Goal: Find contact information: Find contact information

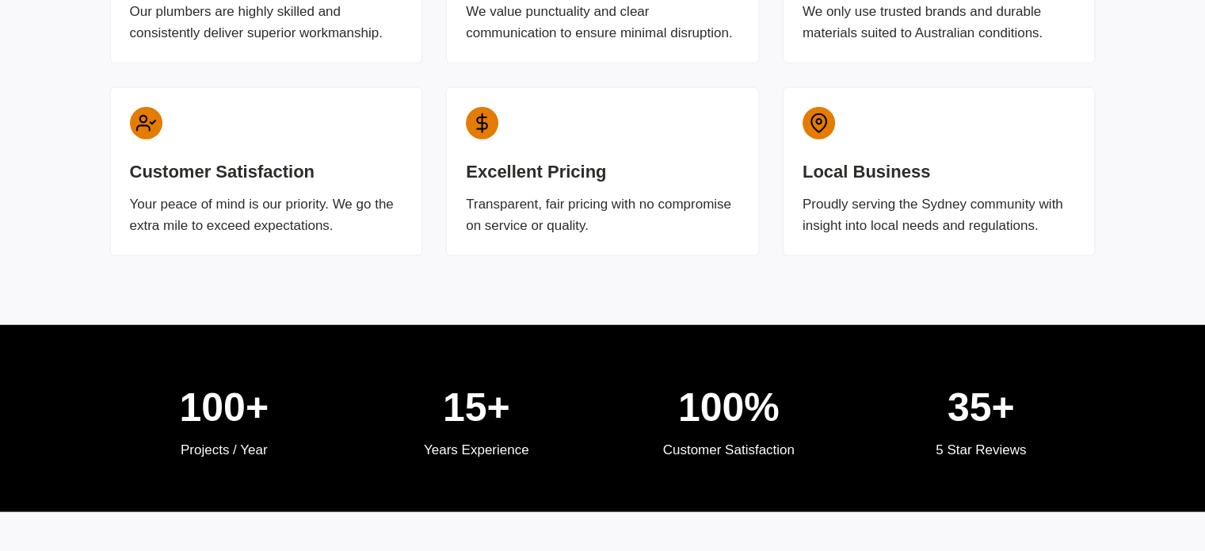
scroll to position [5966, 0]
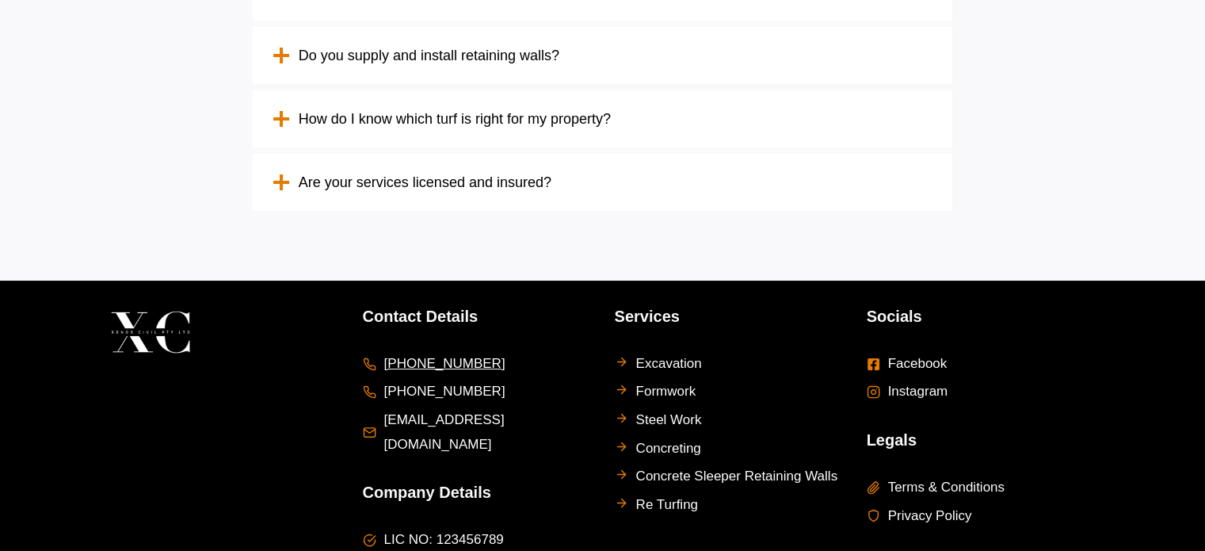
drag, startPoint x: 509, startPoint y: 250, endPoint x: 453, endPoint y: 255, distance: 55.7
click at [453, 352] on li "[PHONE_NUMBER]" at bounding box center [477, 364] width 228 height 25
click at [537, 352] on li "[PHONE_NUMBER]" at bounding box center [477, 364] width 228 height 25
drag, startPoint x: 533, startPoint y: 248, endPoint x: 412, endPoint y: 250, distance: 120.5
click at [412, 352] on li "[PHONE_NUMBER]" at bounding box center [477, 364] width 228 height 25
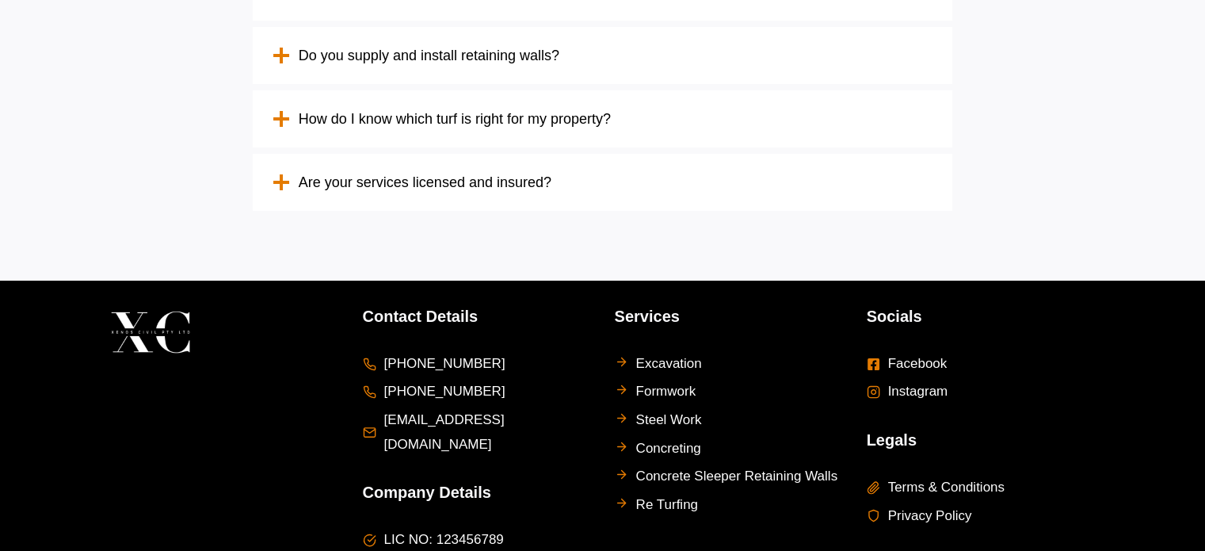
copy span "438 181 114"
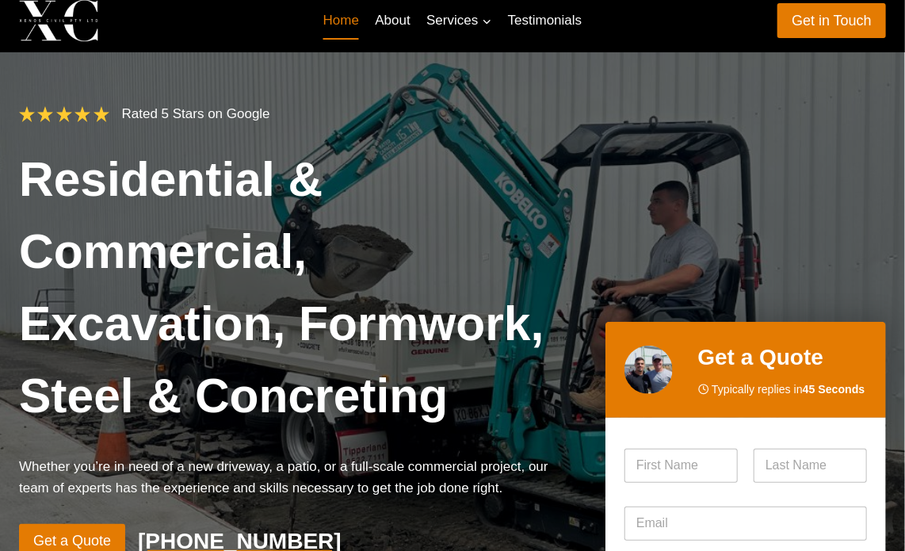
scroll to position [0, 0]
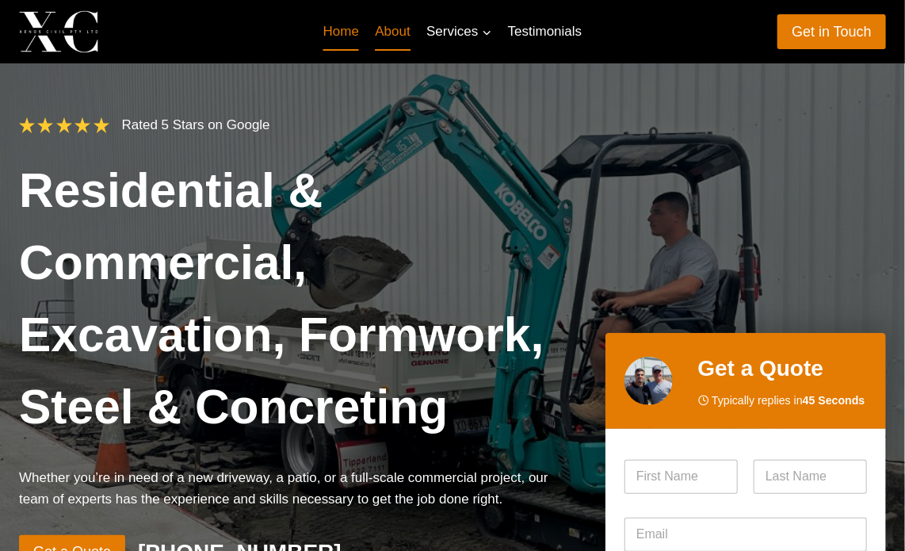
click at [398, 36] on link "About" at bounding box center [393, 32] width 52 height 38
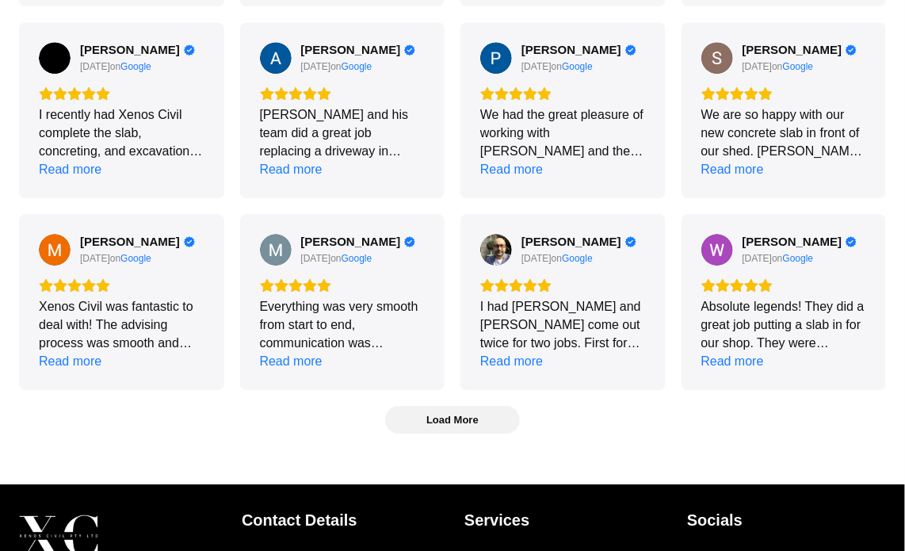
scroll to position [4302, 0]
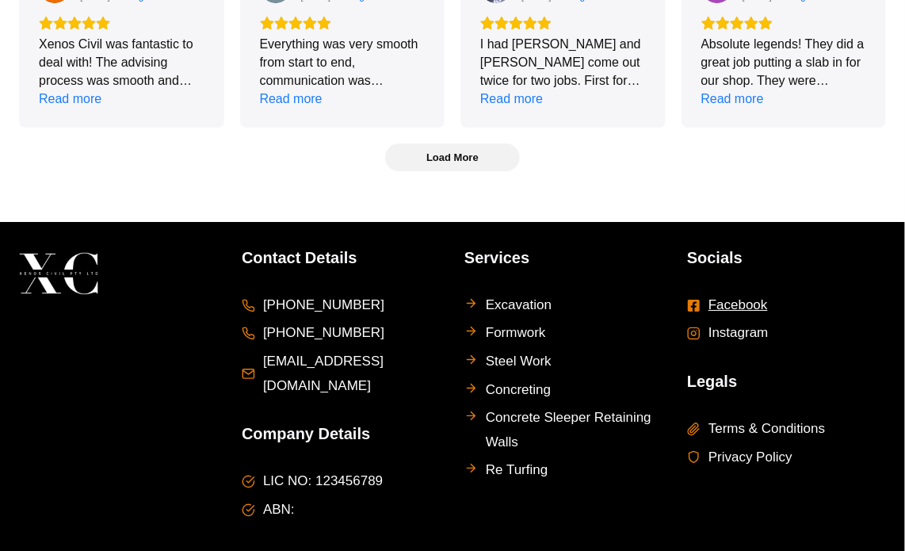
click at [747, 293] on span "Facebook" at bounding box center [737, 305] width 59 height 25
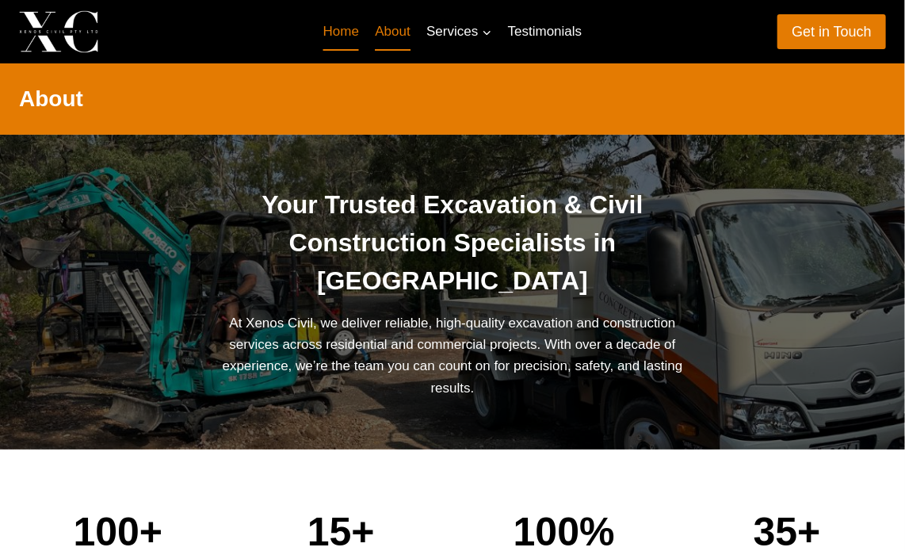
click at [352, 28] on link "Home" at bounding box center [341, 32] width 52 height 38
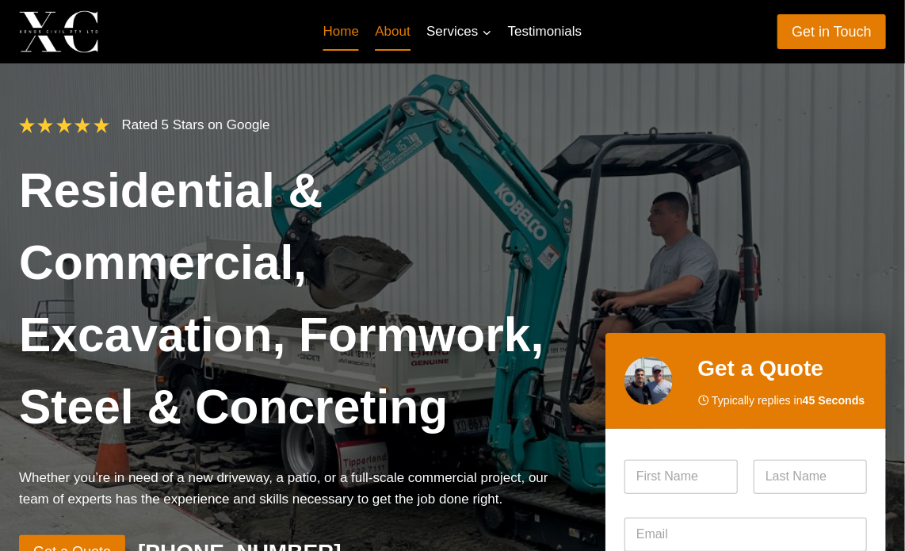
click at [401, 33] on link "About" at bounding box center [393, 32] width 52 height 38
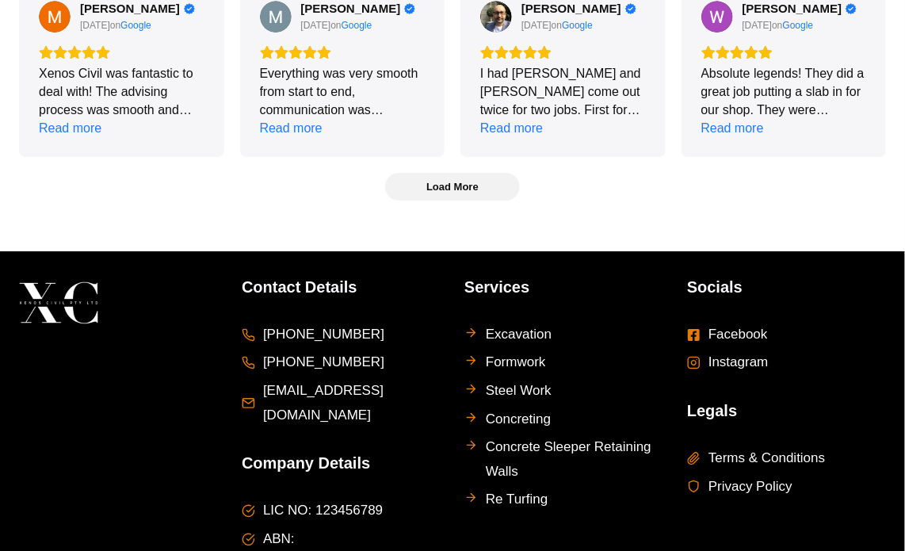
scroll to position [4302, 0]
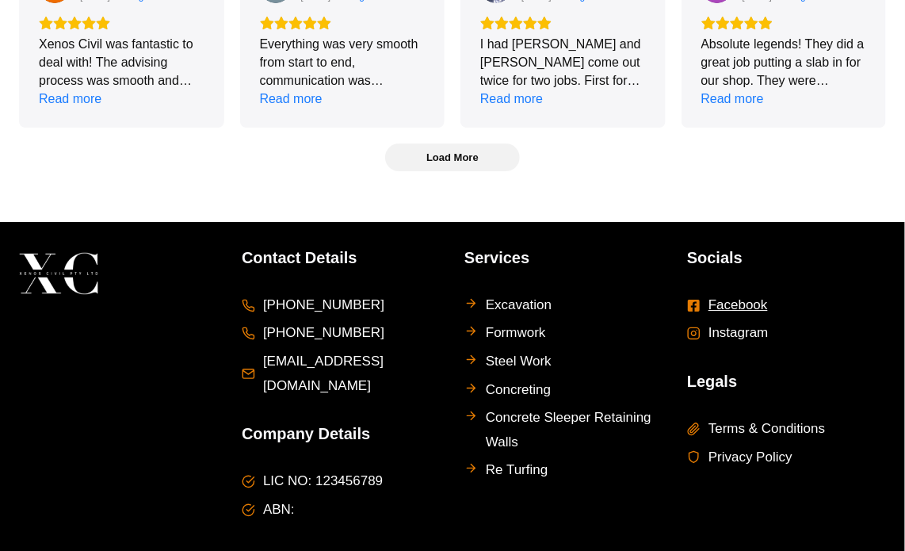
click at [722, 293] on span "Facebook" at bounding box center [737, 305] width 59 height 25
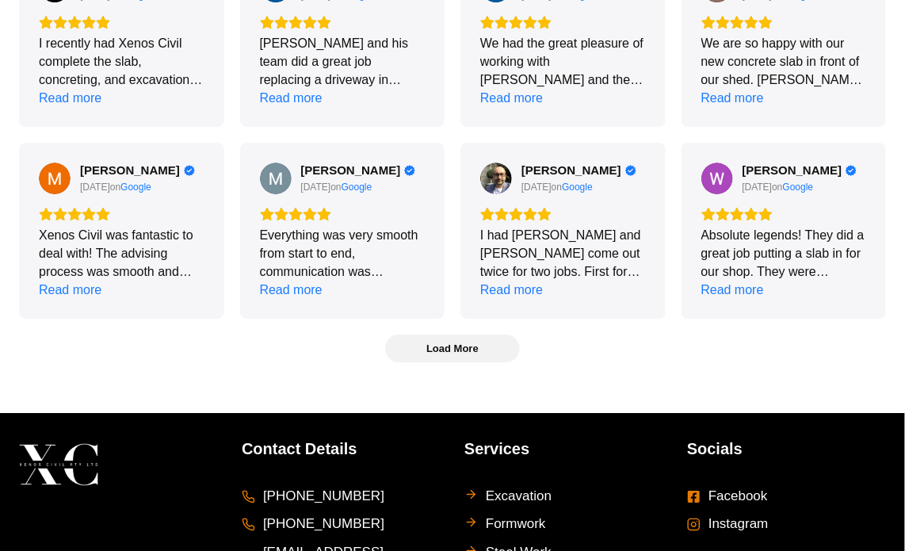
scroll to position [4302, 0]
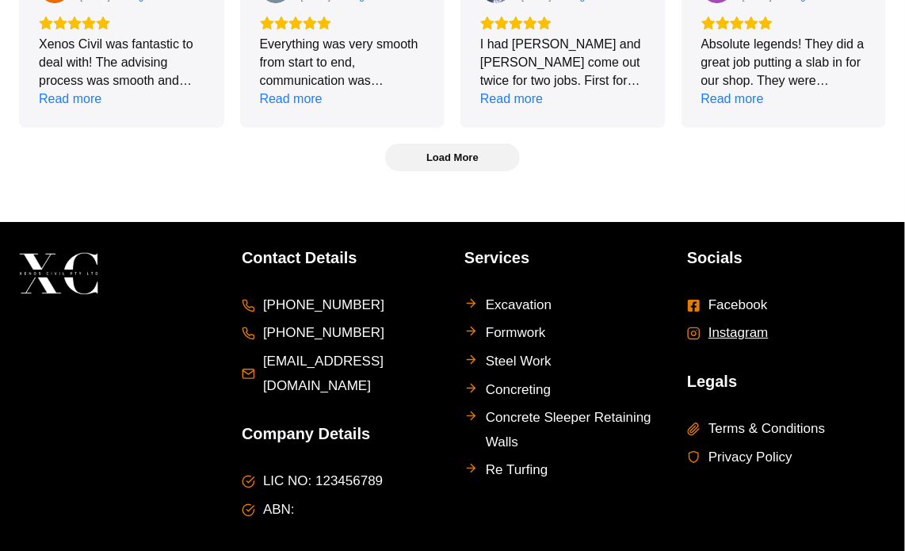
click at [743, 321] on span "Instagram" at bounding box center [738, 333] width 60 height 25
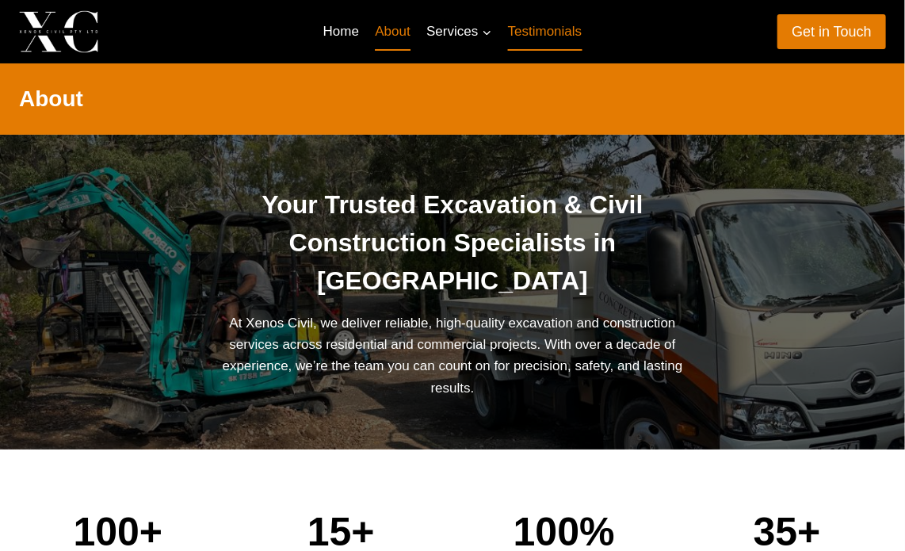
click at [536, 29] on link "Testimonials" at bounding box center [545, 32] width 90 height 38
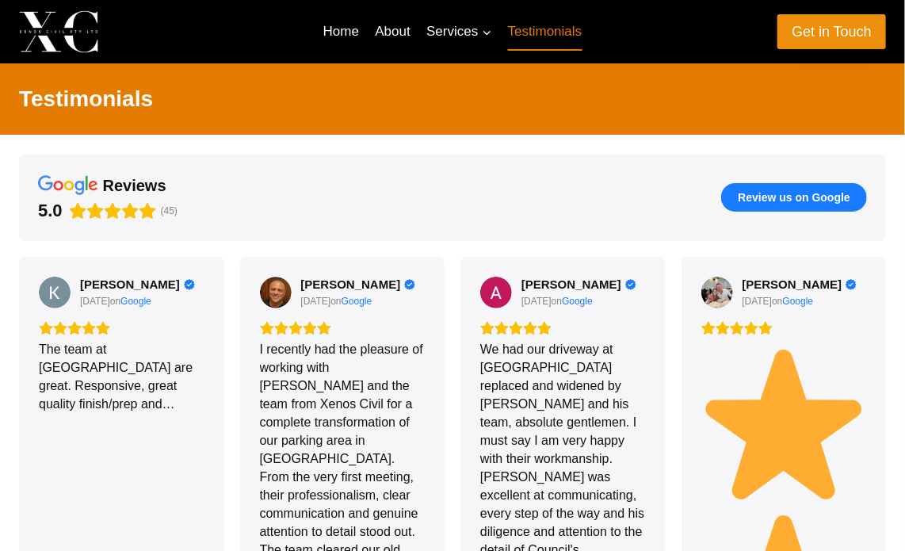
click at [787, 44] on link "Get in Touch" at bounding box center [831, 31] width 109 height 34
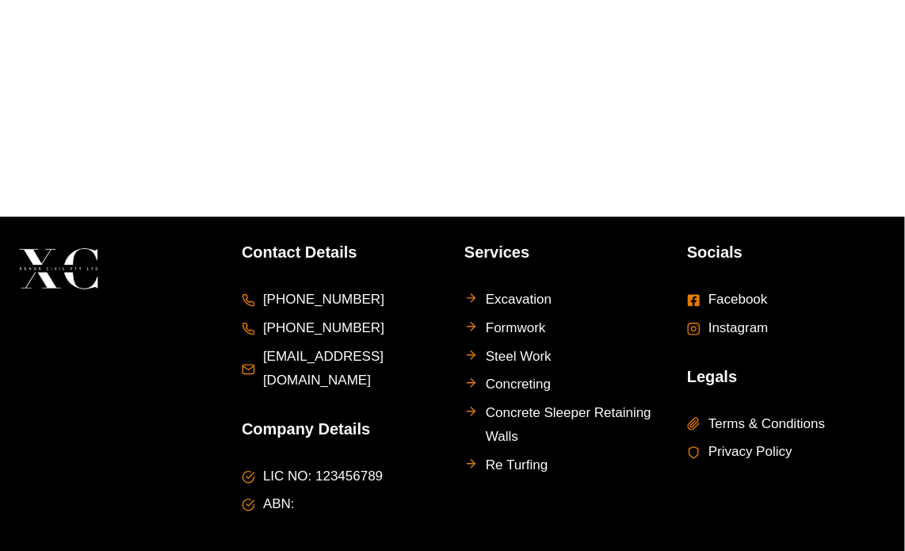
scroll to position [1230, 0]
